Goal: Find specific page/section: Find specific page/section

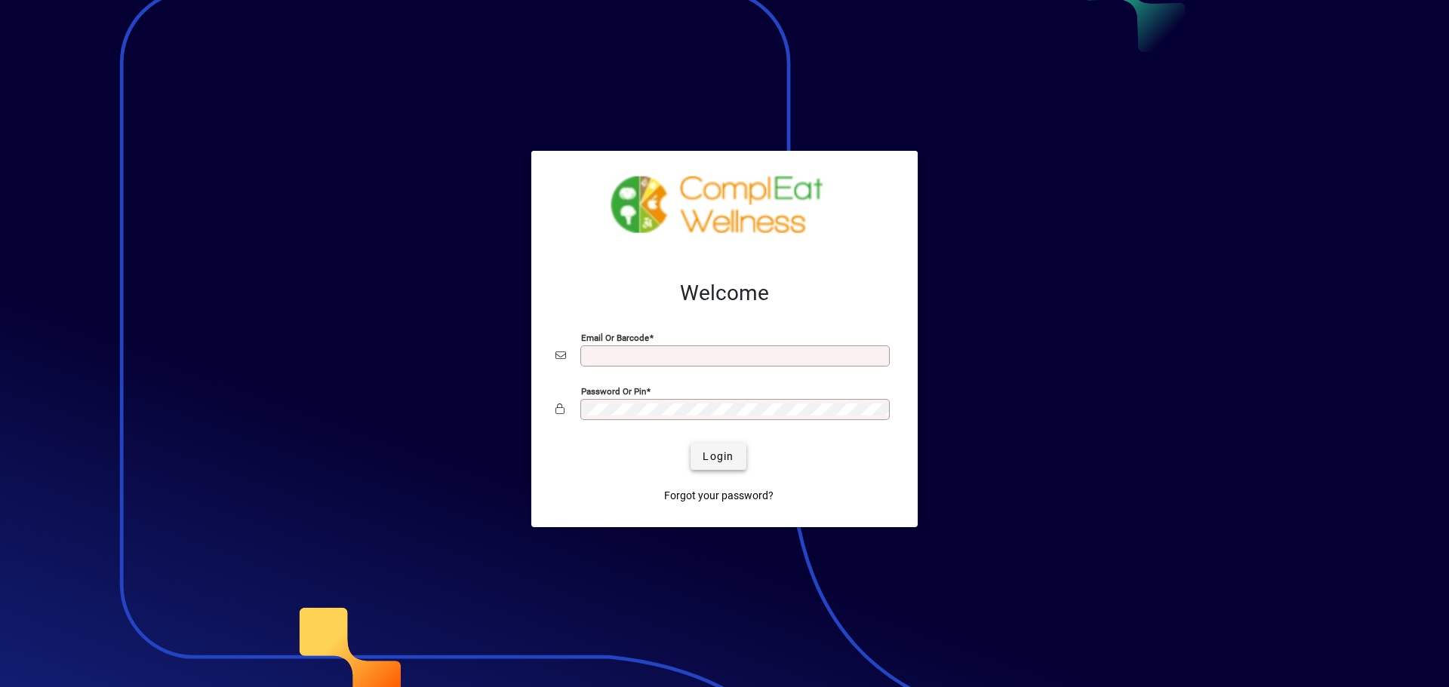
type input "**********"
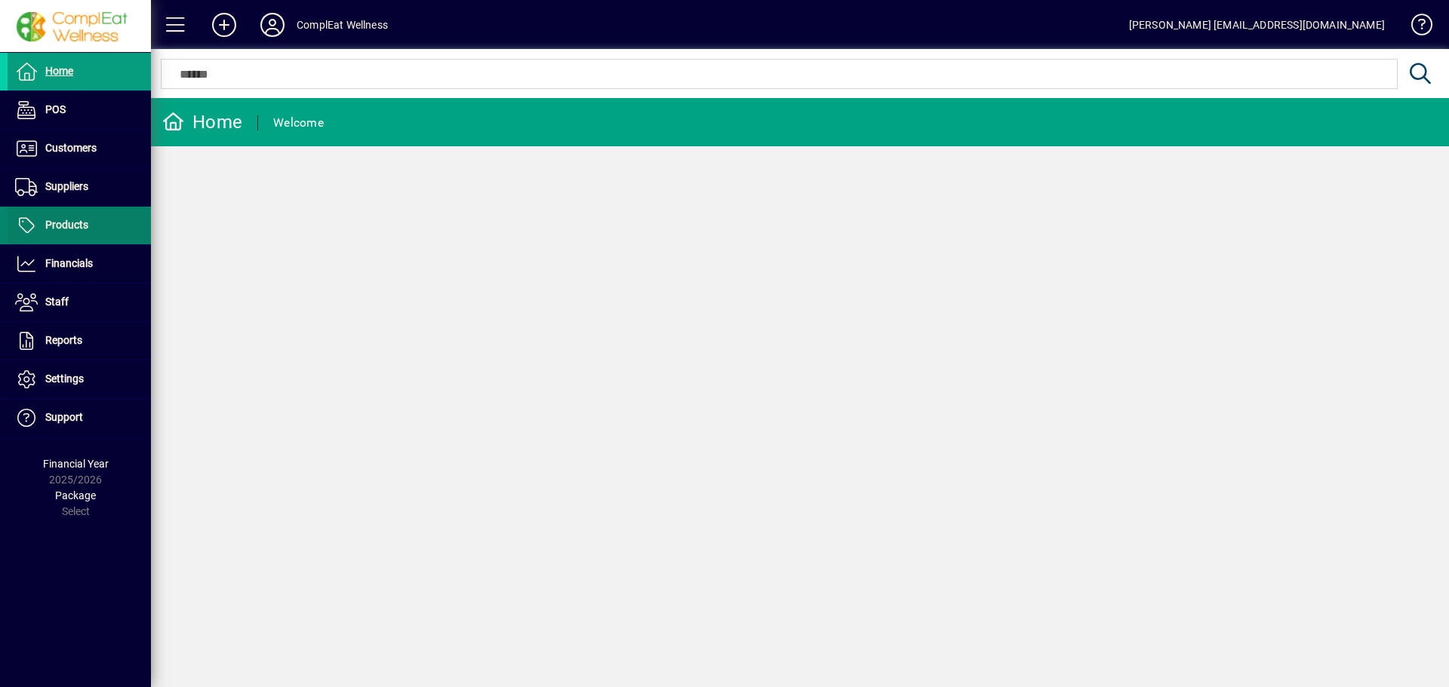
click at [116, 226] on span at bounding box center [79, 226] width 143 height 36
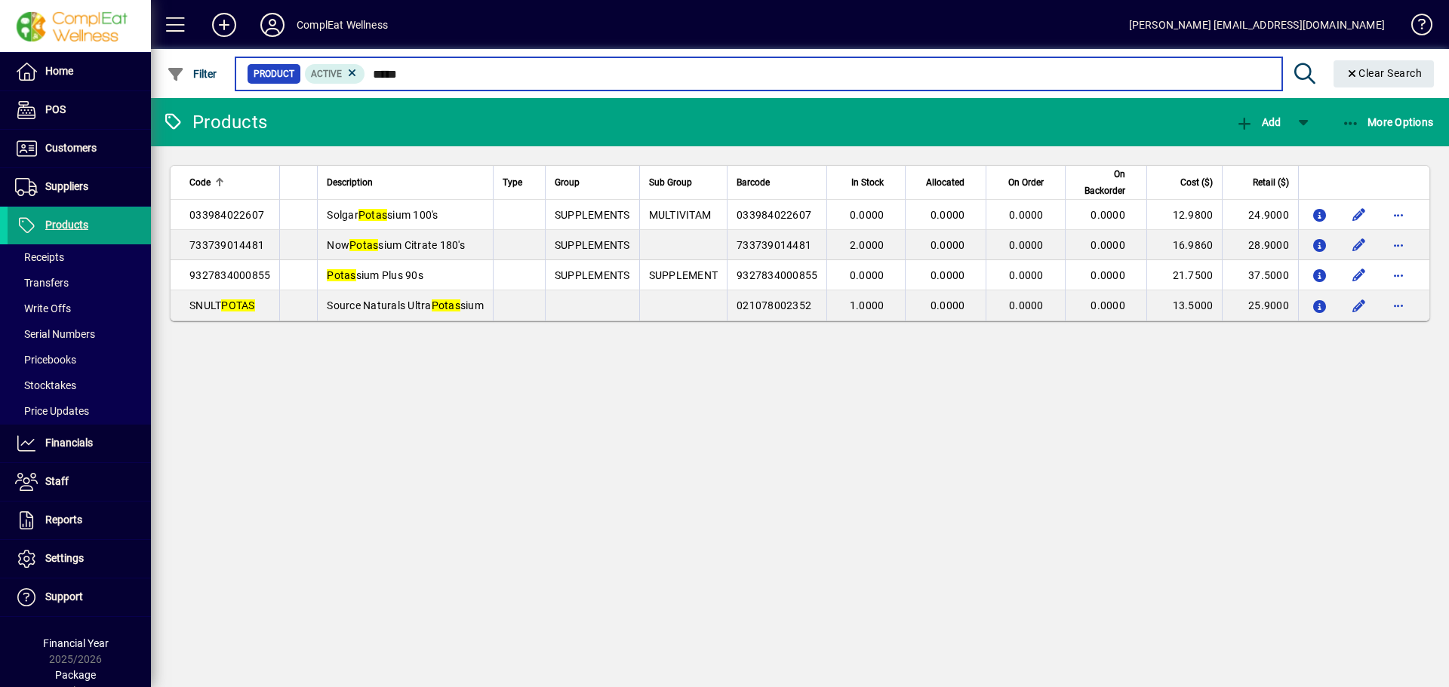
type input "*****"
